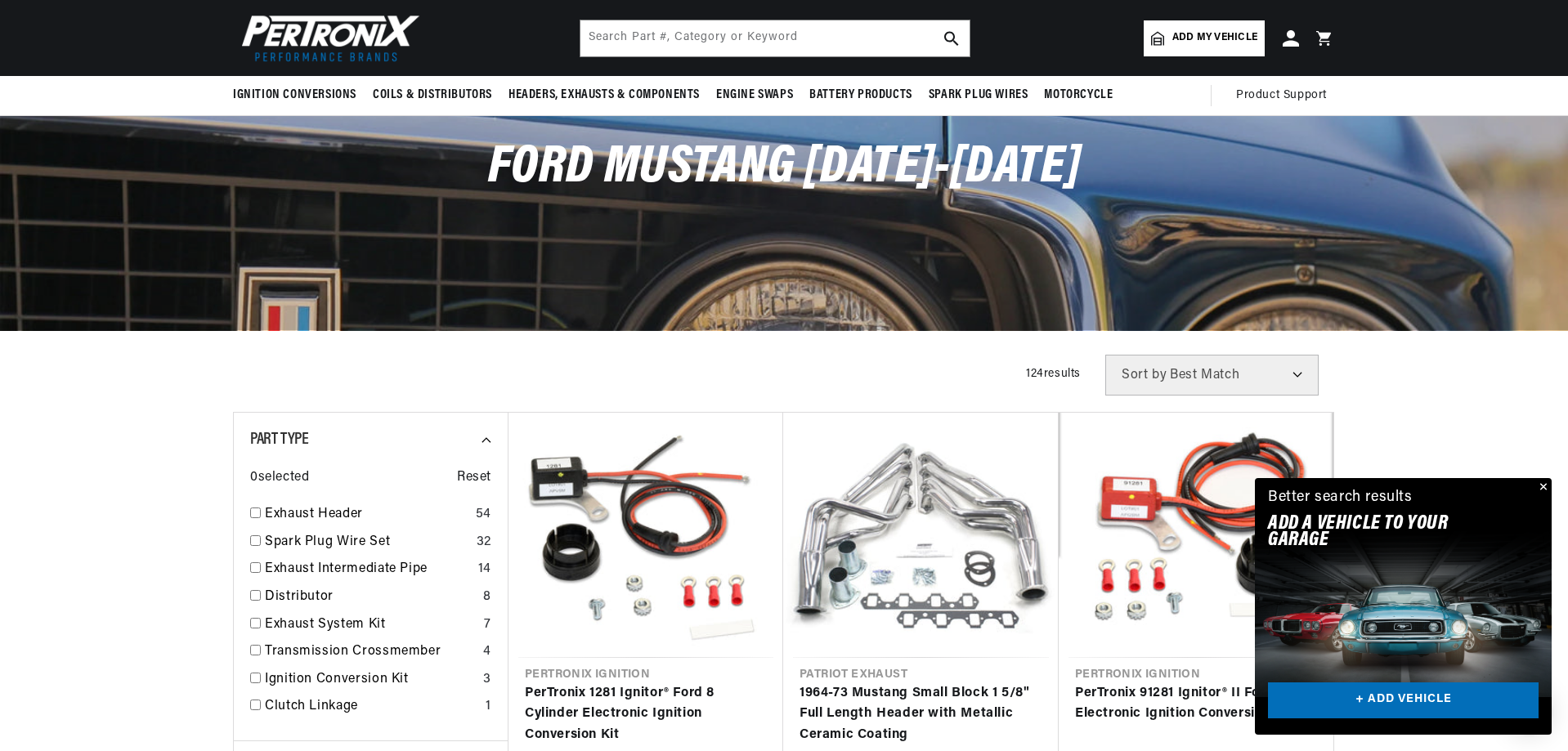
click at [1540, 481] on div "Close dialog FIND THE RIGHT PARTS Take our quick quiz using the button below, a…" at bounding box center [784, 375] width 1568 height 751
click at [1544, 484] on button "Close" at bounding box center [1541, 488] width 20 height 20
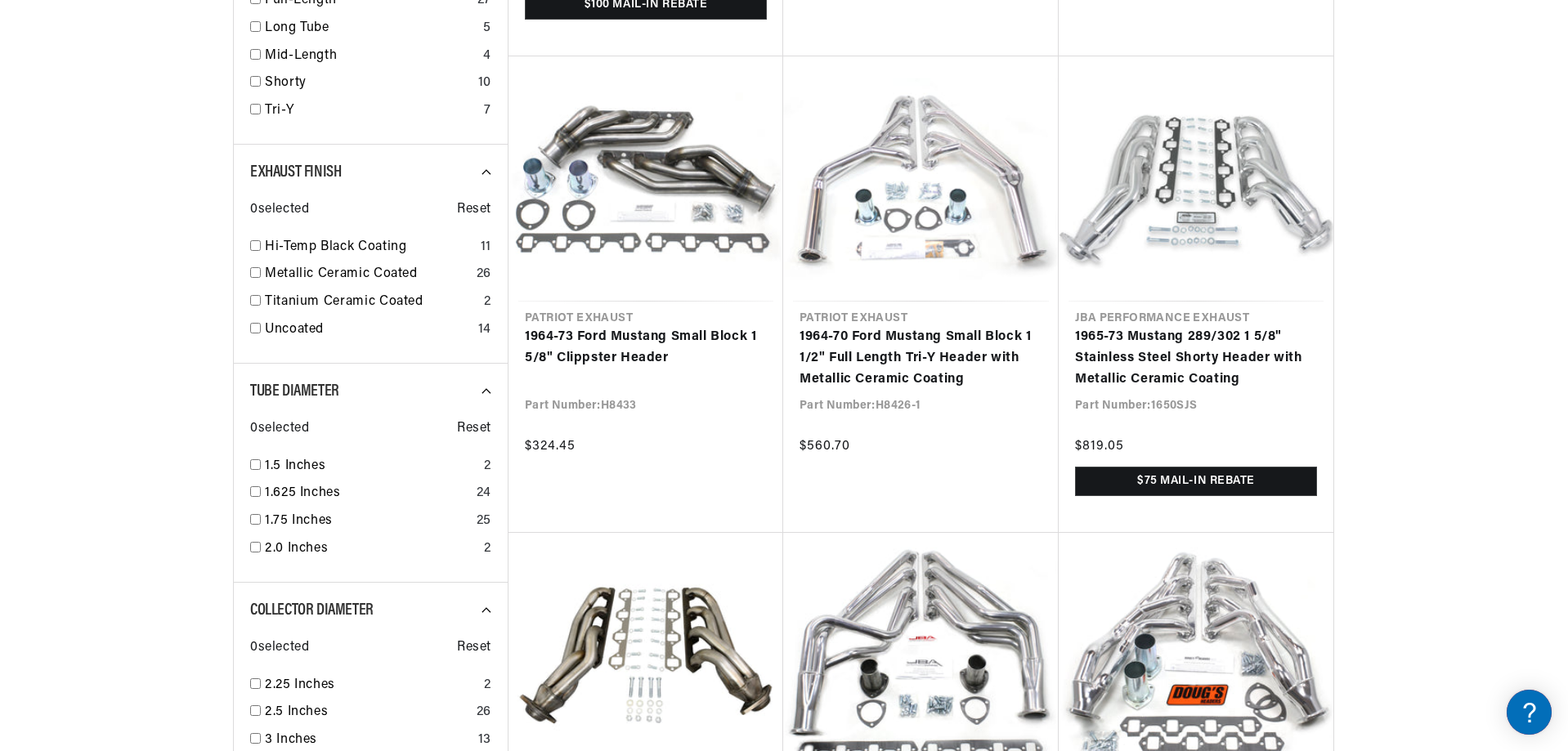
scroll to position [0, 611]
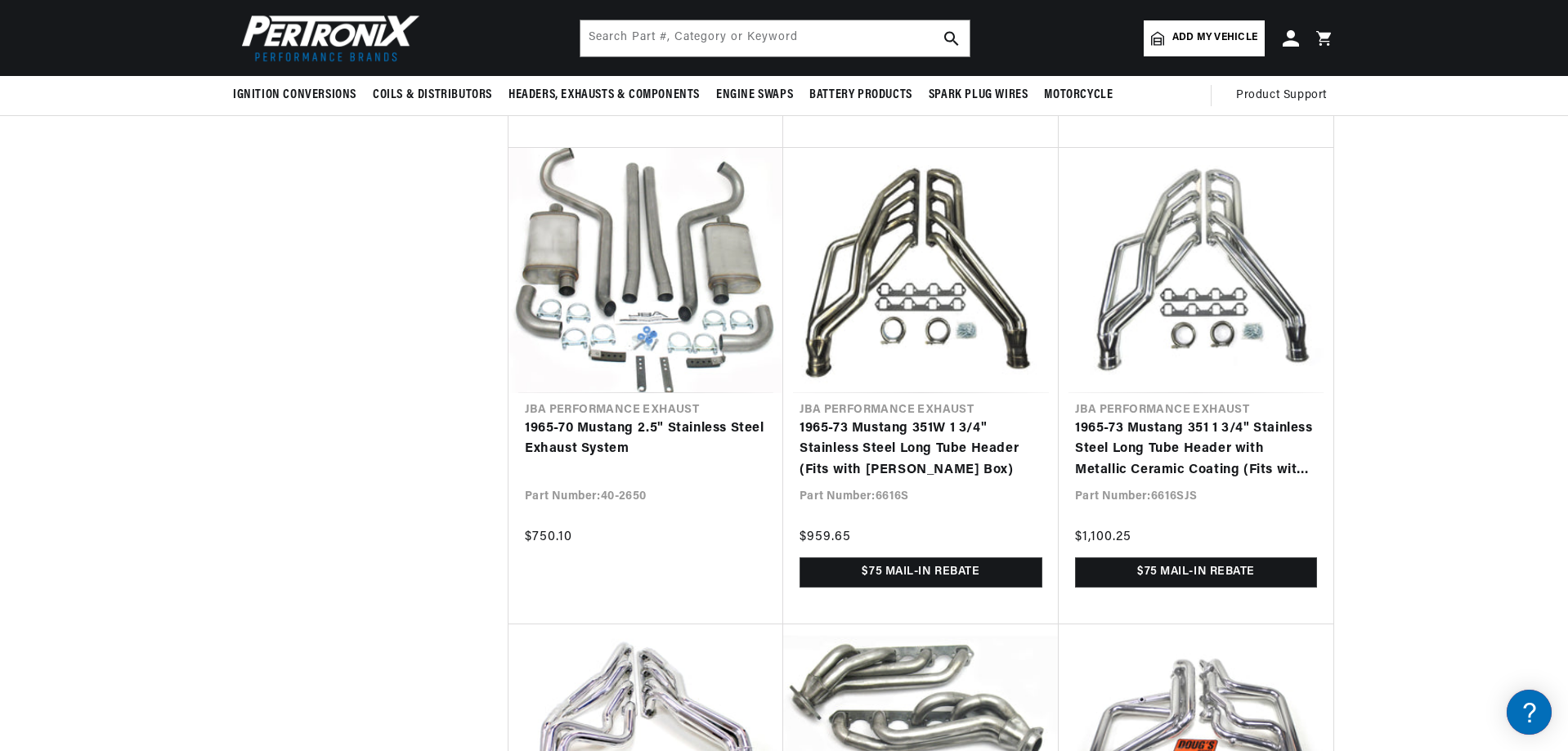
scroll to position [3679, 0]
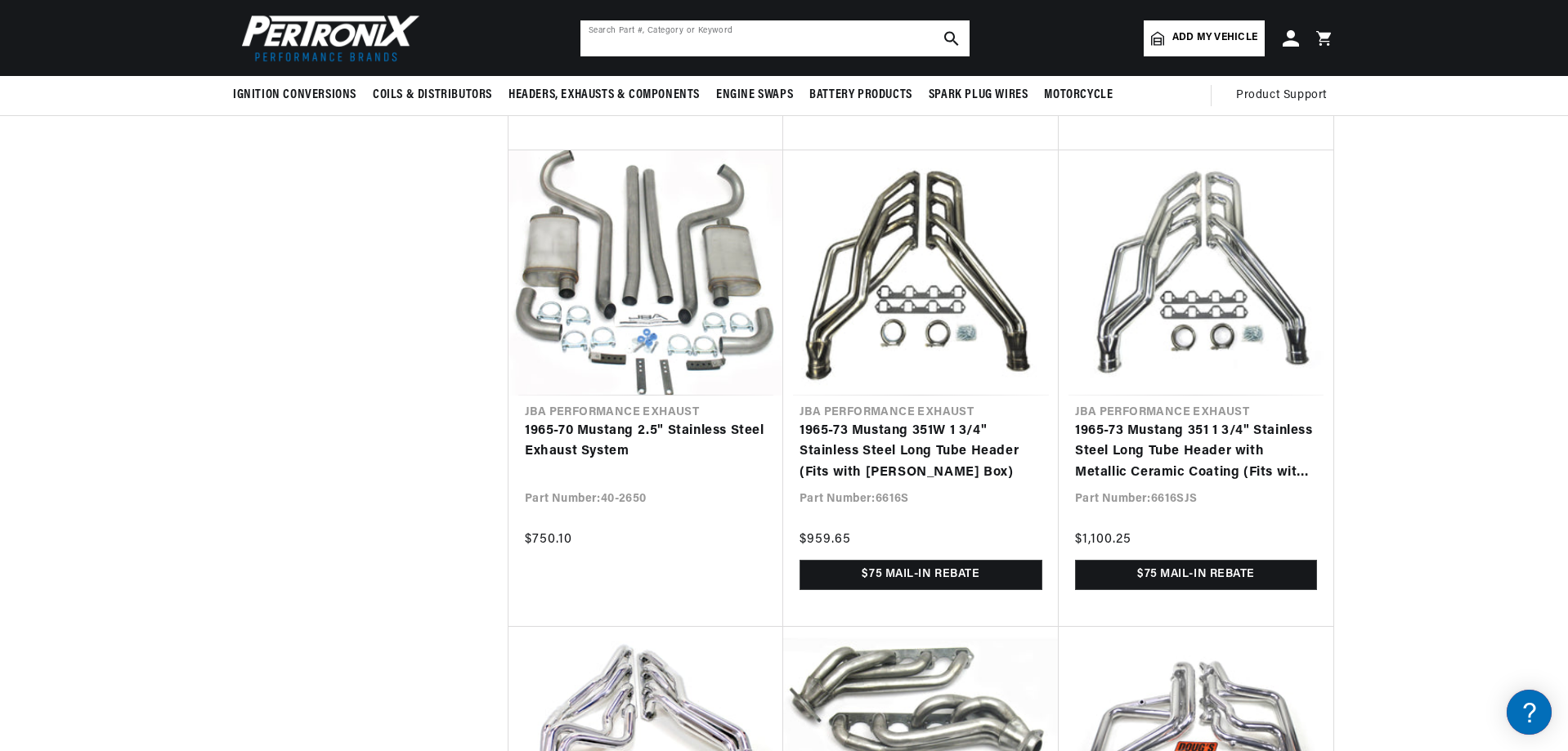
click at [593, 35] on input "text" at bounding box center [775, 38] width 389 height 36
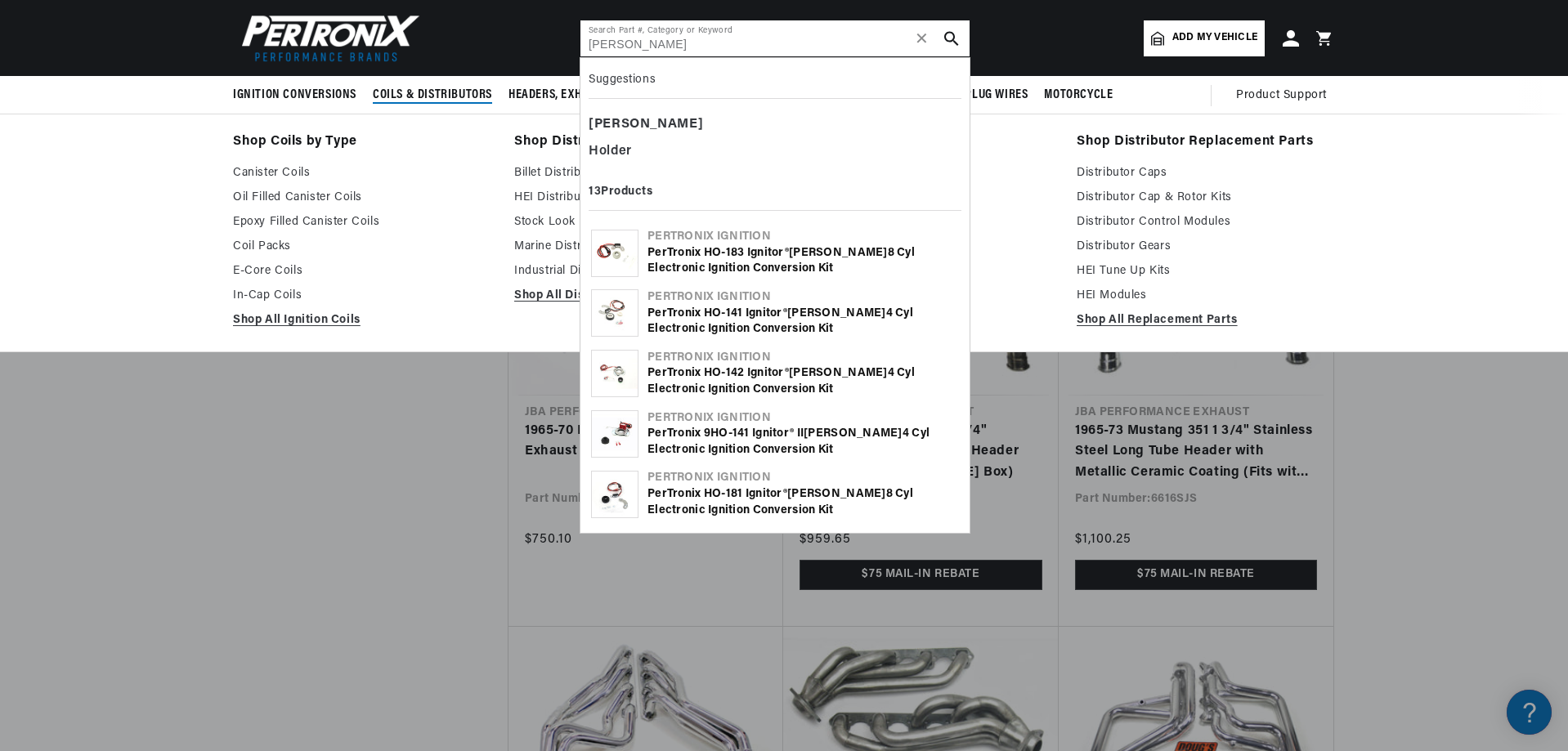
scroll to position [0, 0]
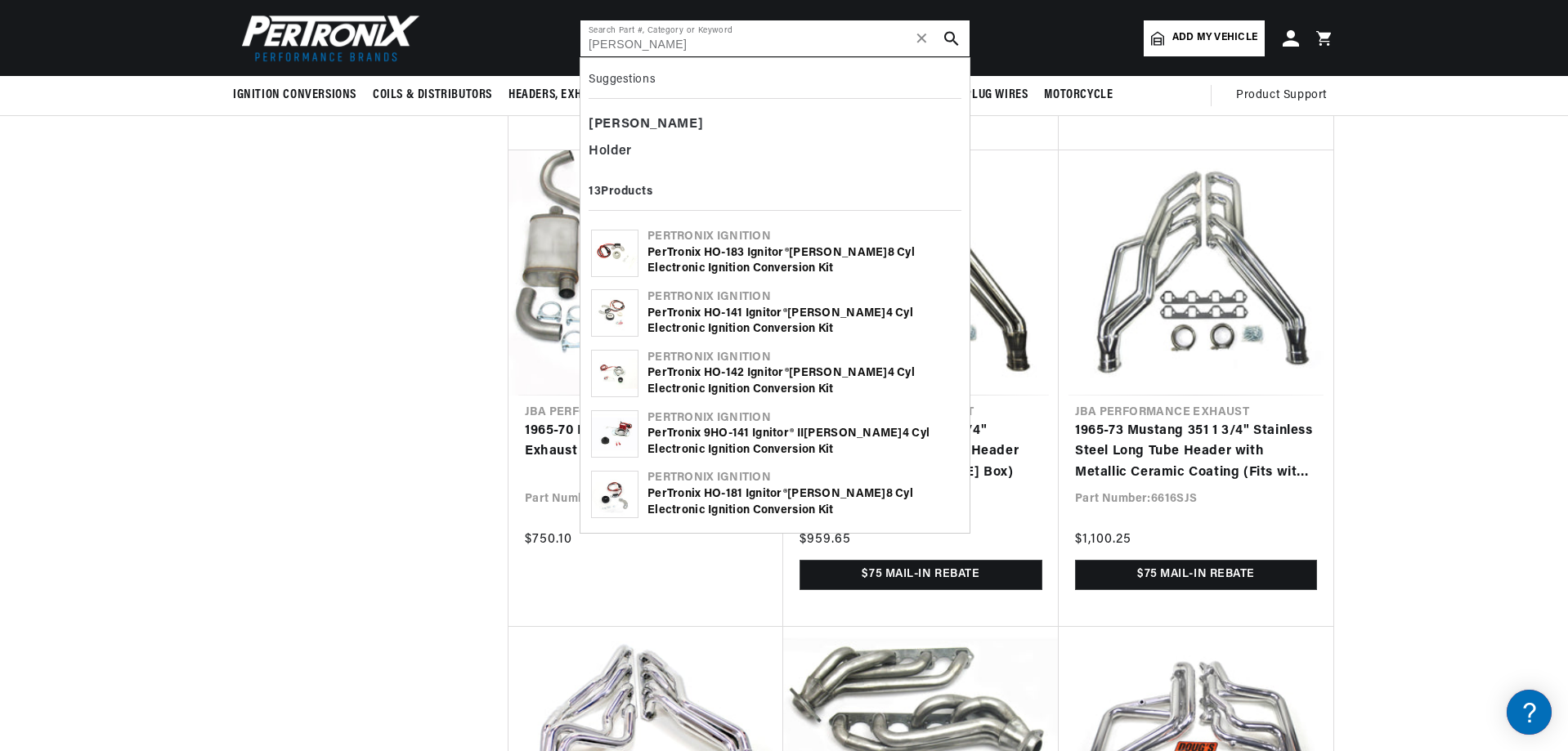
type input "[PERSON_NAME]"
click at [676, 250] on div "PerTronix HO-183 Ignitor® [PERSON_NAME] 8 cyl Electronic Ignition Conversion Kit" at bounding box center [803, 261] width 312 height 32
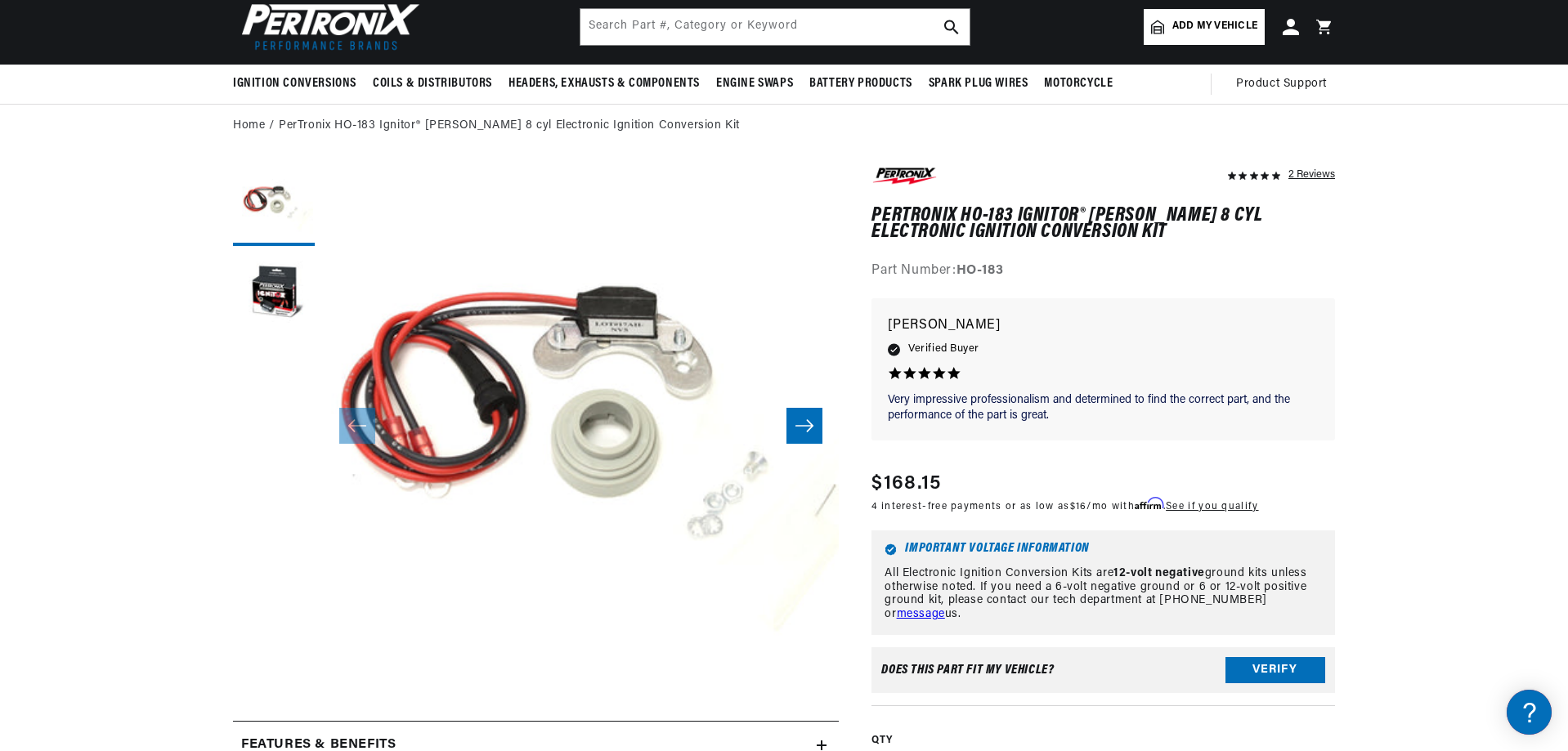
scroll to position [0, 611]
click at [1306, 175] on div "2 Reviews" at bounding box center [1311, 173] width 47 height 20
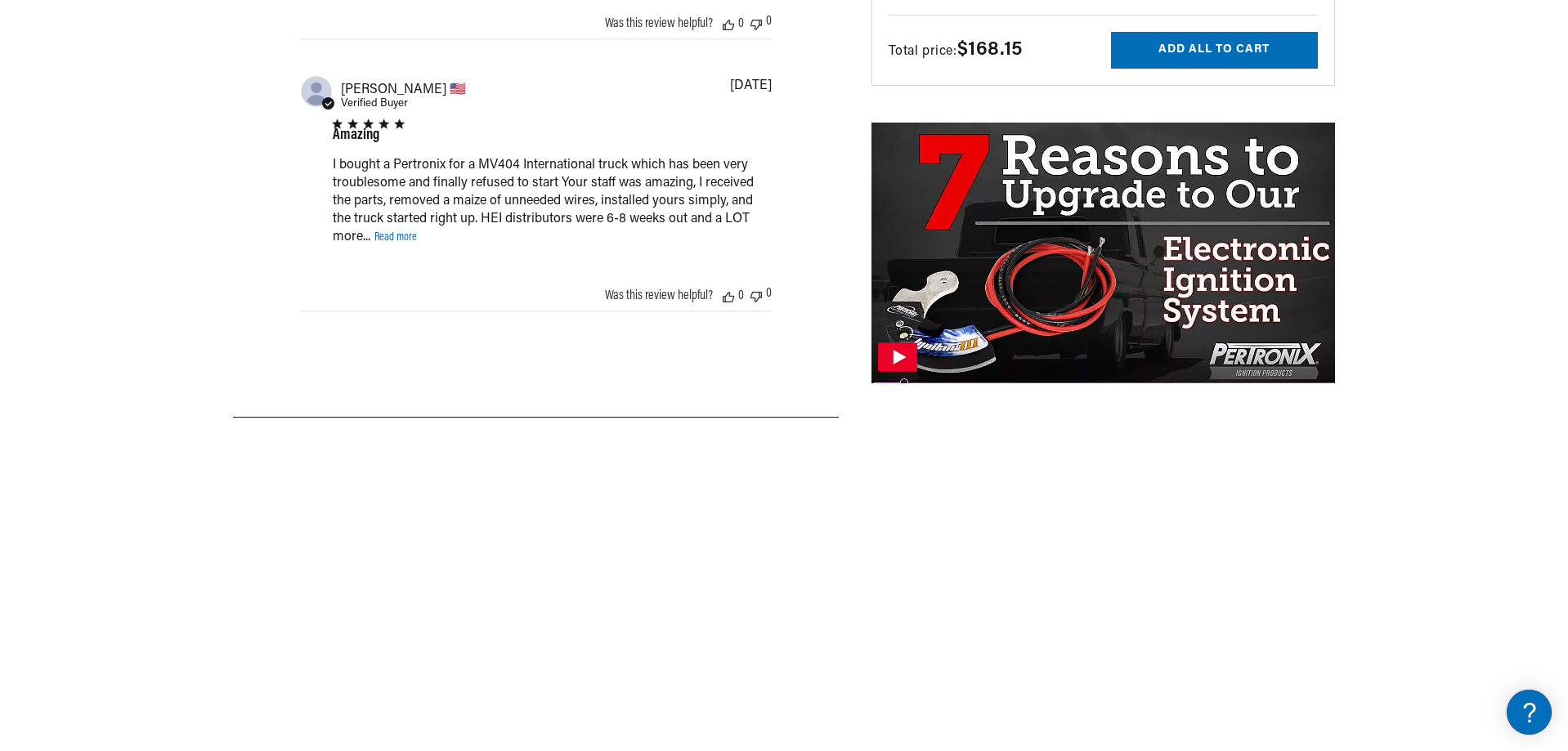
click at [1013, 202] on img at bounding box center [1103, 253] width 464 height 261
